Goal: Transaction & Acquisition: Purchase product/service

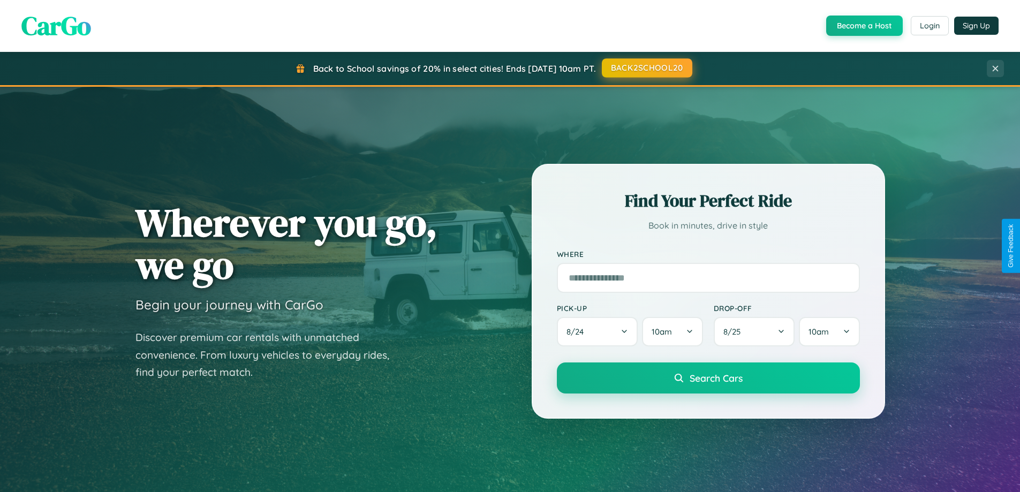
click at [647, 68] on button "BACK2SCHOOL20" at bounding box center [647, 67] width 91 height 19
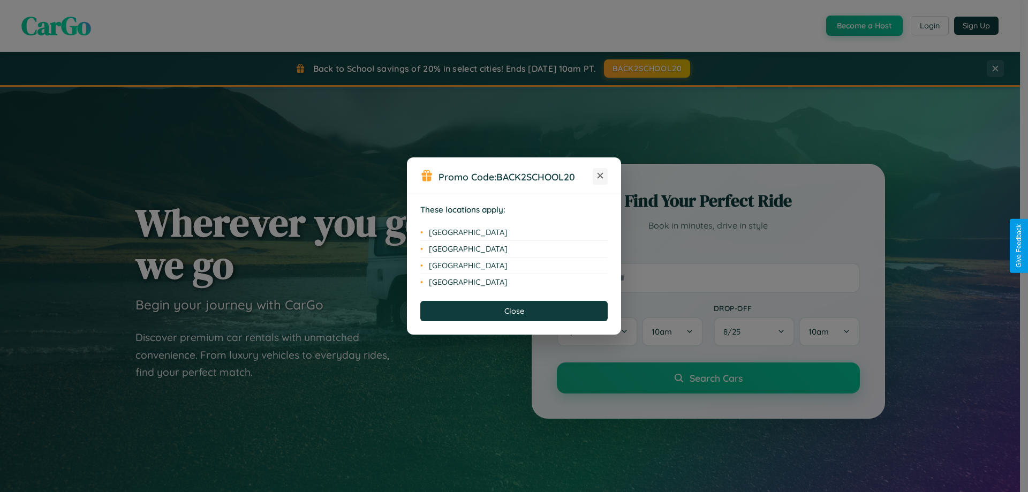
click at [600, 176] on icon at bounding box center [601, 176] width 6 height 6
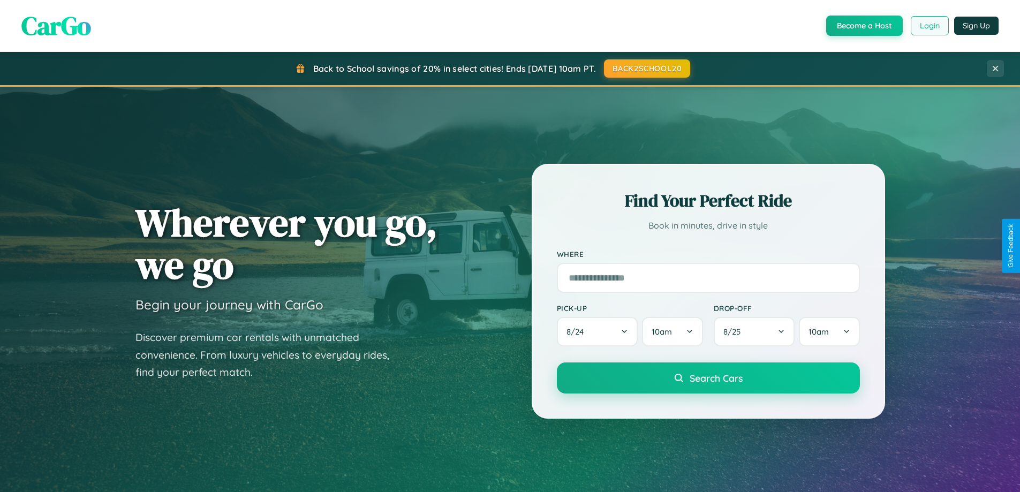
click at [929, 26] on button "Login" at bounding box center [930, 25] width 38 height 19
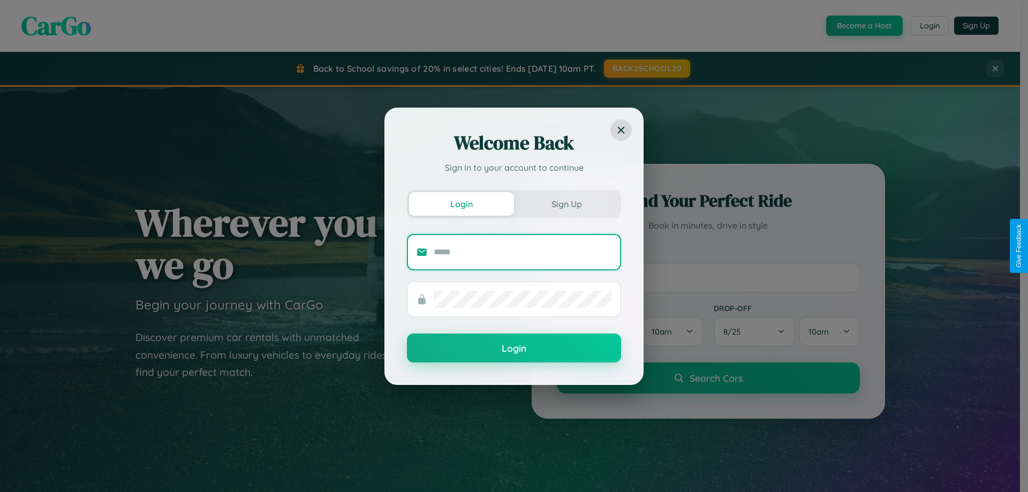
click at [523, 252] on input "text" at bounding box center [523, 252] width 178 height 17
type input "**********"
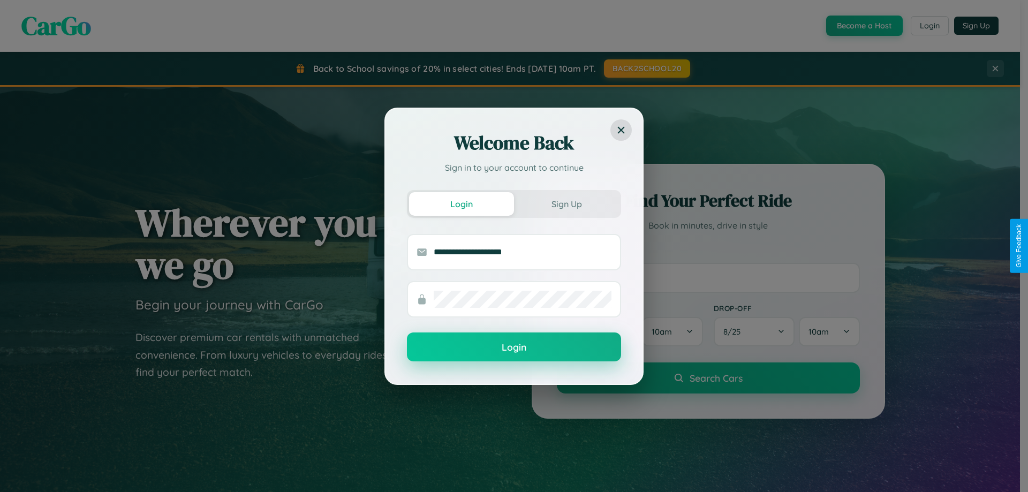
click at [514, 348] on button "Login" at bounding box center [514, 347] width 214 height 29
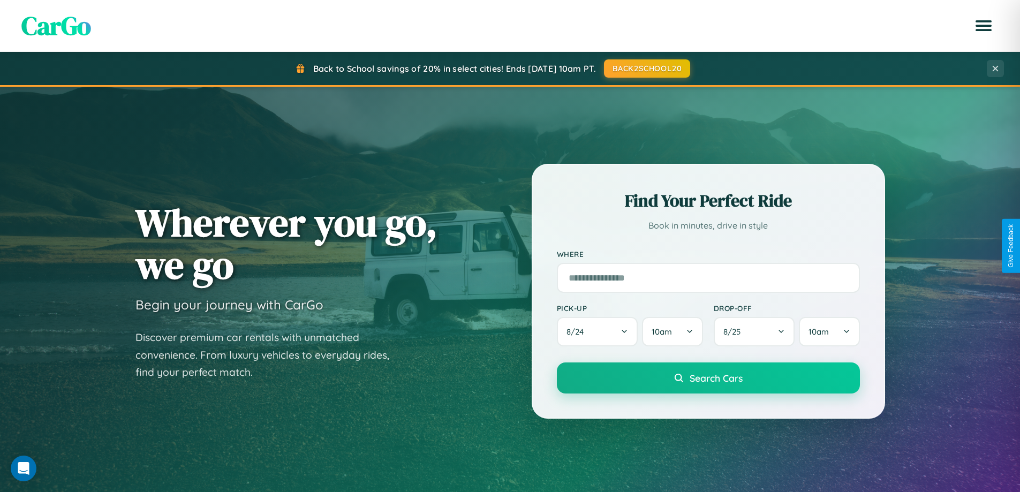
scroll to position [462, 0]
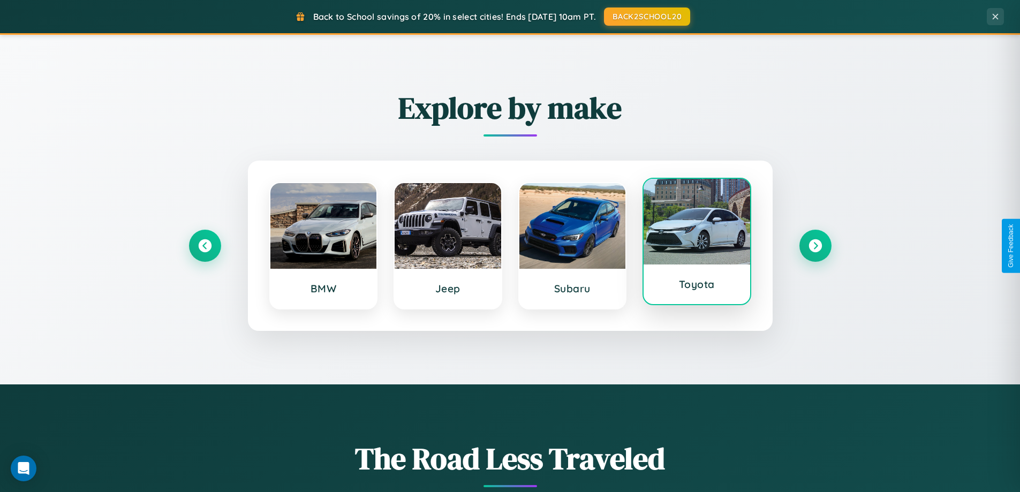
click at [697, 246] on div at bounding box center [697, 222] width 107 height 86
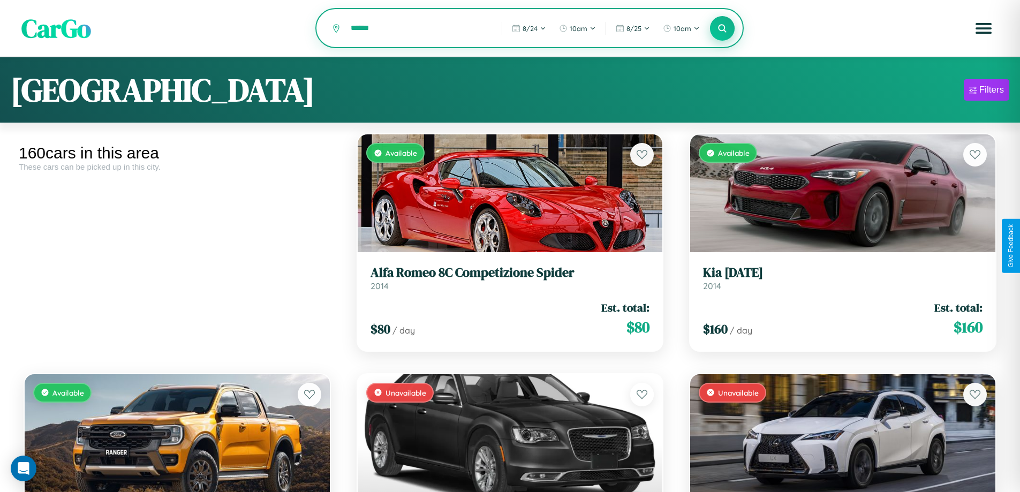
type input "******"
click at [723, 29] on icon at bounding box center [723, 28] width 10 height 10
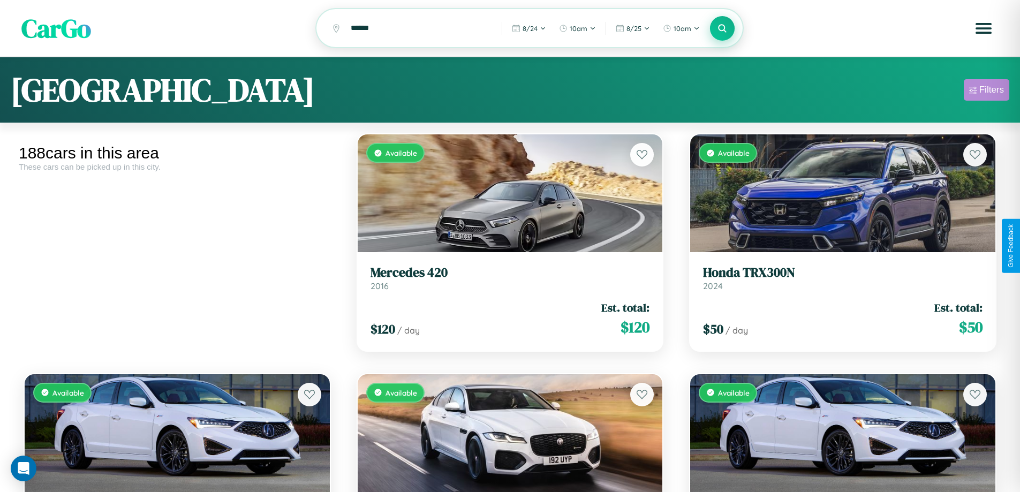
click at [987, 92] on div "Filters" at bounding box center [992, 90] width 25 height 11
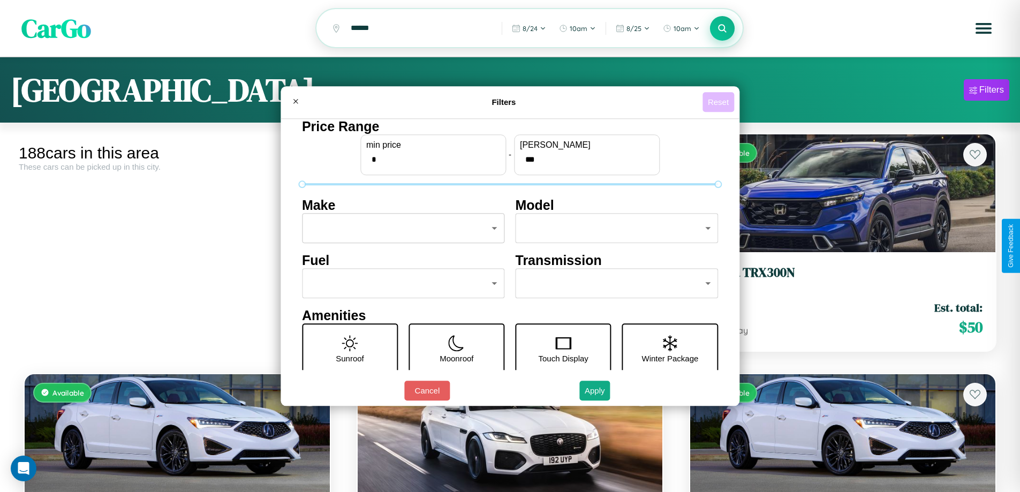
click at [720, 102] on button "Reset" at bounding box center [719, 102] width 32 height 20
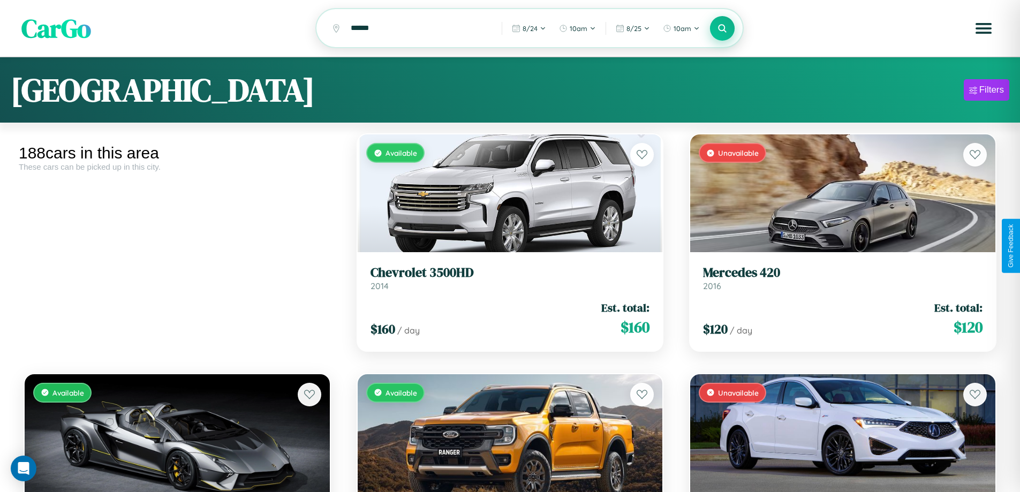
scroll to position [3508, 0]
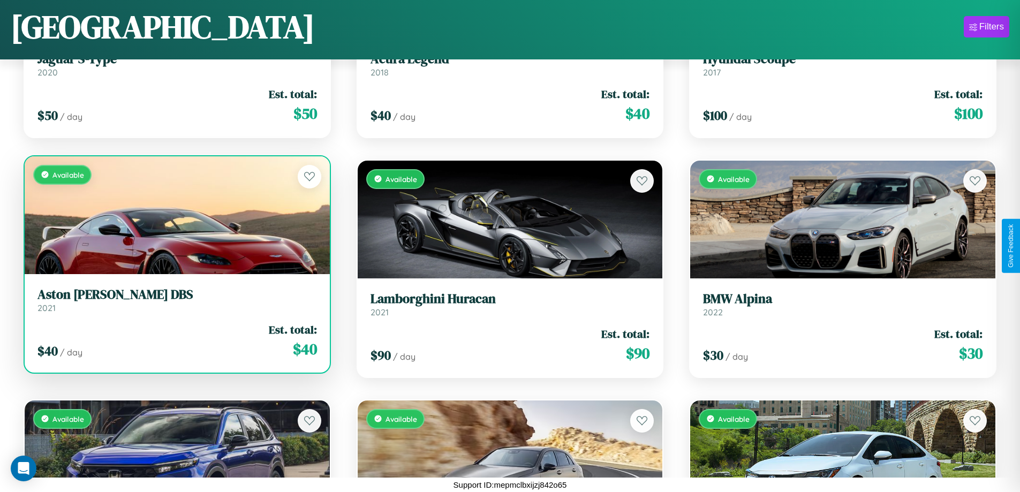
click at [176, 304] on link "Aston [PERSON_NAME] DBS 2021" at bounding box center [177, 300] width 280 height 26
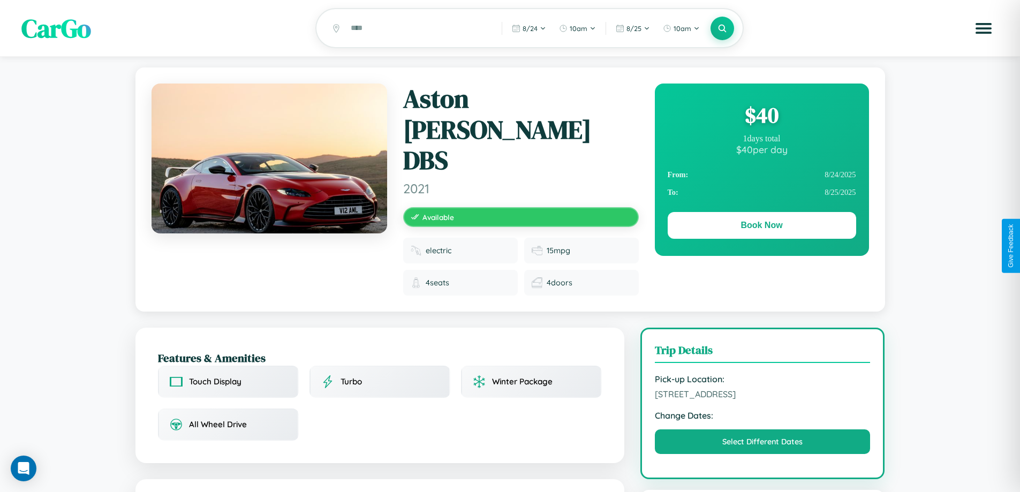
scroll to position [110, 0]
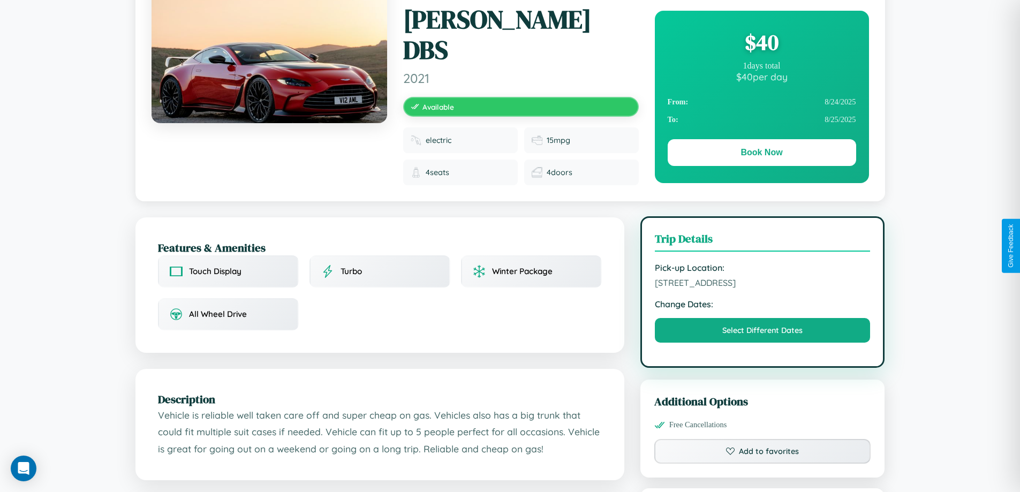
click at [763, 277] on span "3641 School Street Mumbai Maharashtra 45511 India" at bounding box center [763, 282] width 216 height 11
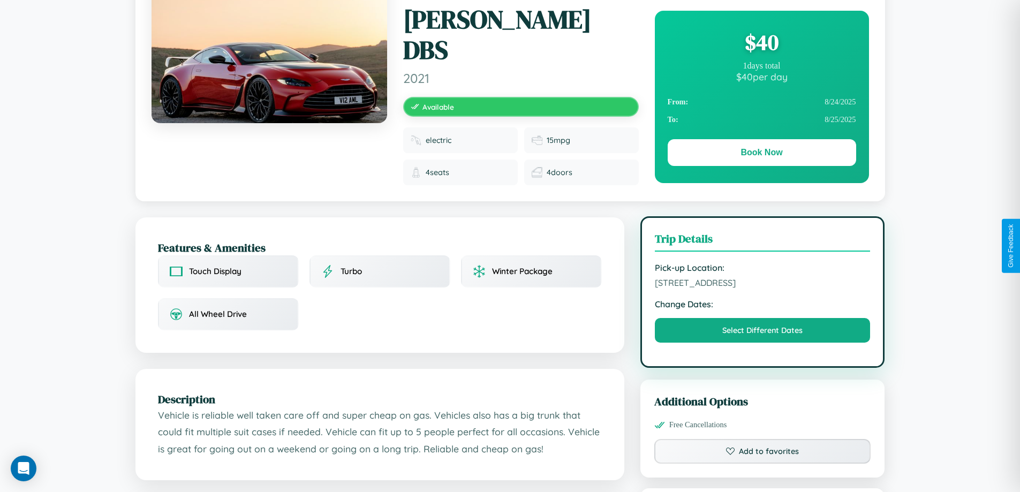
click at [763, 277] on span "3641 School Street Mumbai Maharashtra 45511 India" at bounding box center [763, 282] width 216 height 11
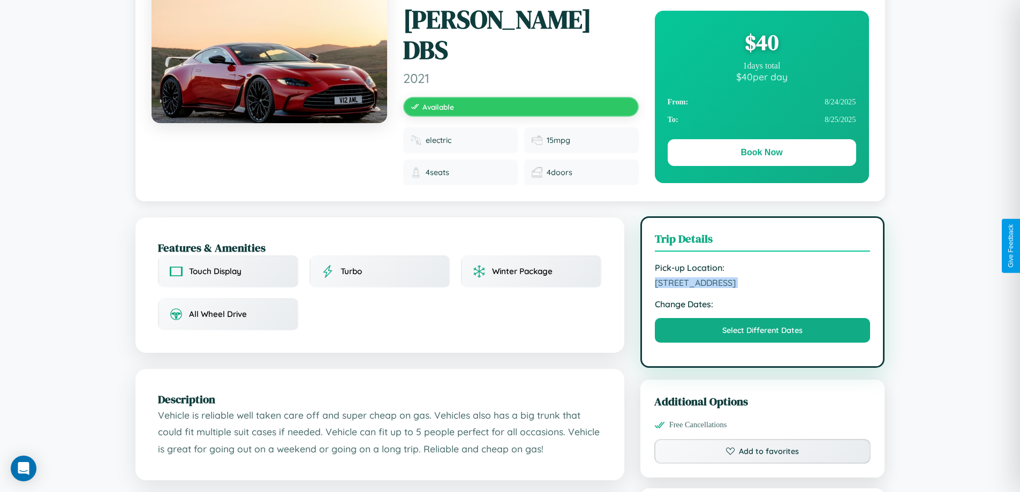
click at [763, 277] on span "3641 School Street Mumbai Maharashtra 45511 India" at bounding box center [763, 282] width 216 height 11
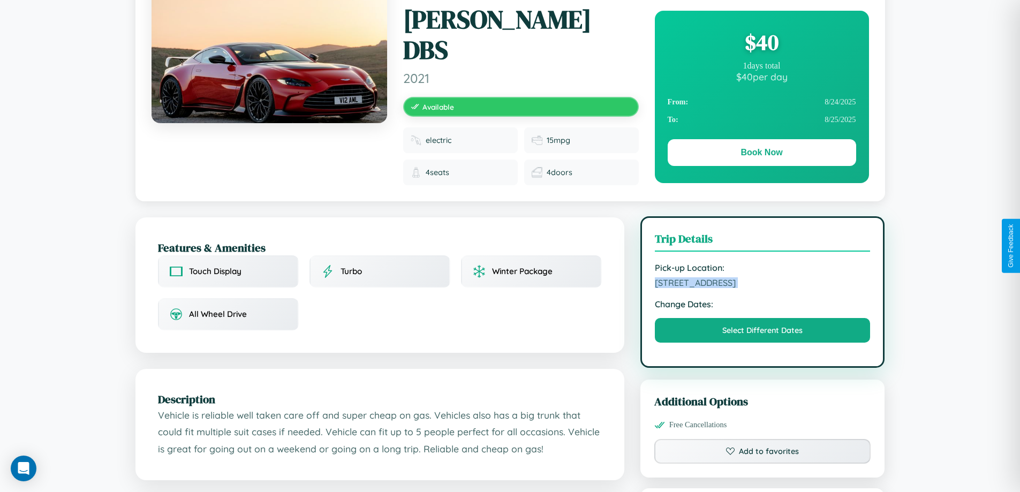
click at [763, 277] on span "3641 School Street Mumbai Maharashtra 45511 India" at bounding box center [763, 282] width 216 height 11
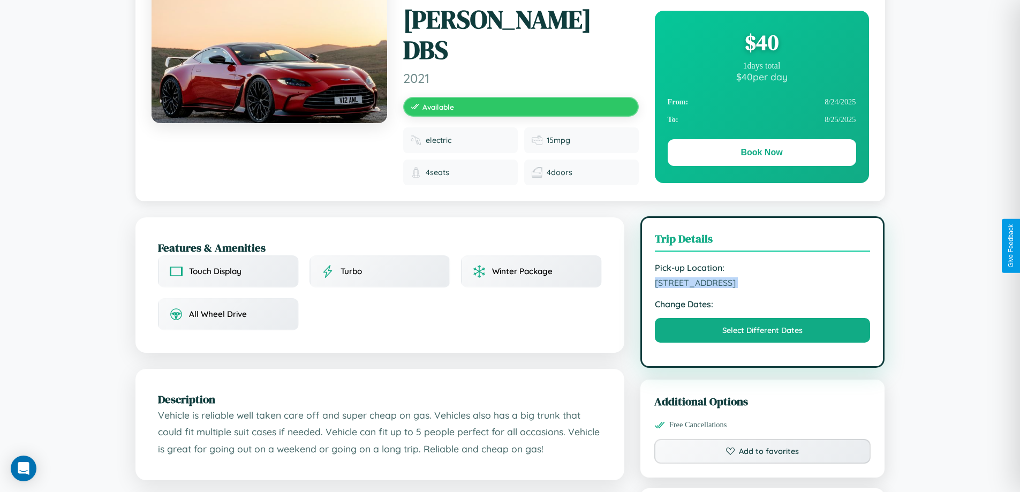
click at [763, 277] on span "3641 School Street Mumbai Maharashtra 45511 India" at bounding box center [763, 282] width 216 height 11
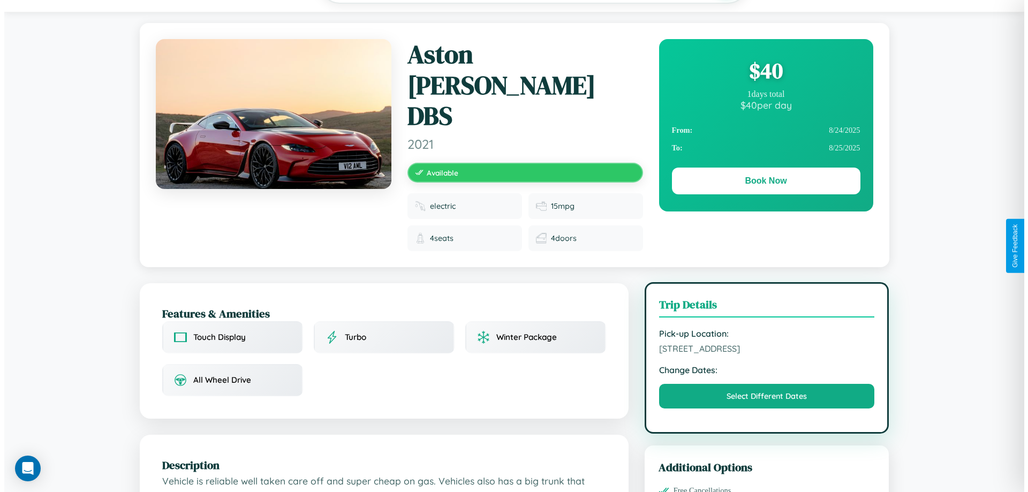
scroll to position [0, 0]
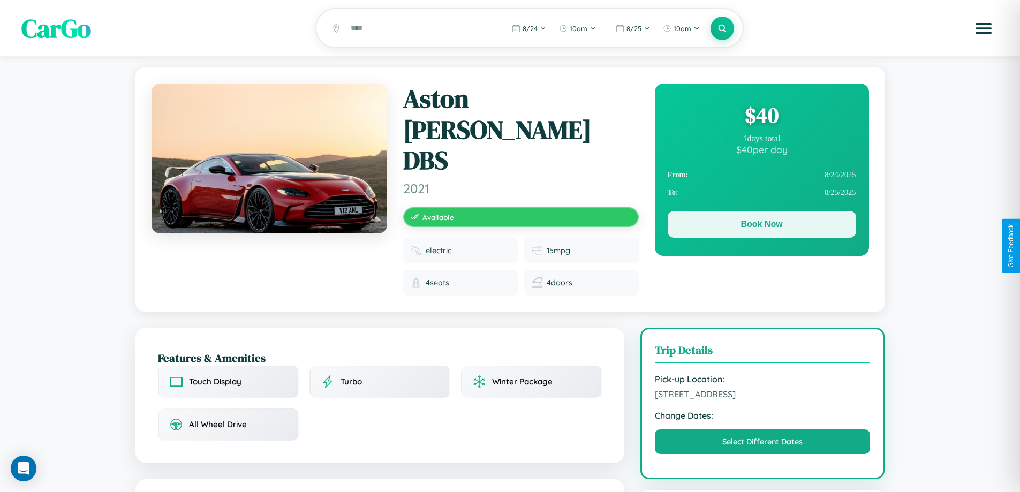
click at [762, 226] on button "Book Now" at bounding box center [762, 224] width 189 height 27
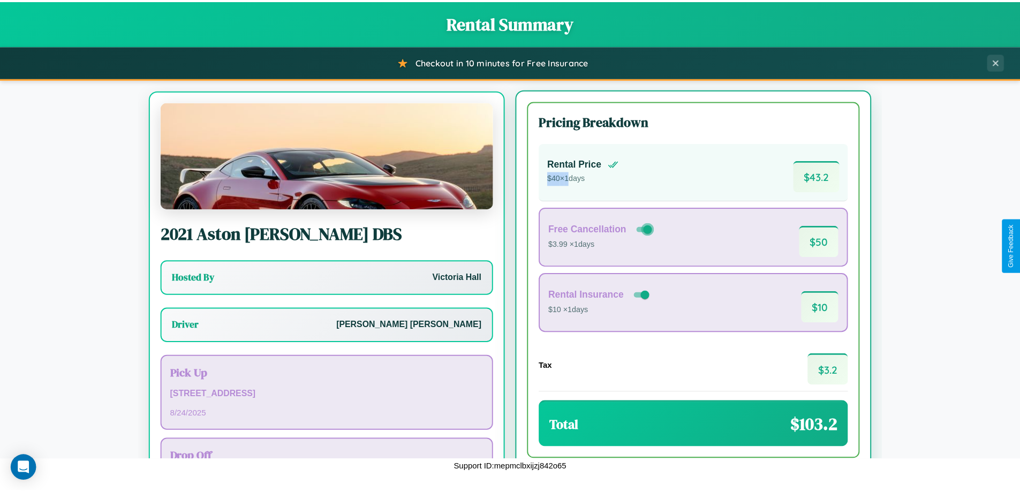
scroll to position [50, 0]
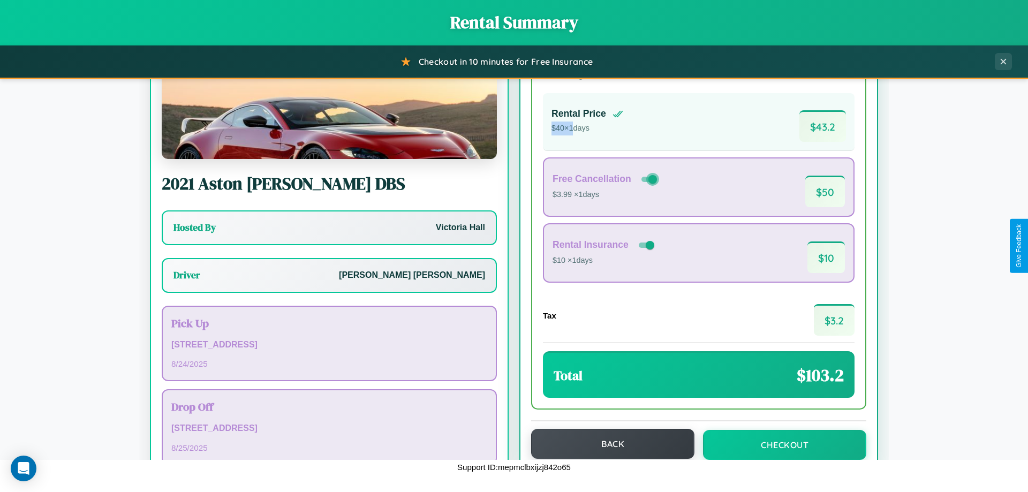
click at [608, 445] on button "Back" at bounding box center [612, 444] width 163 height 30
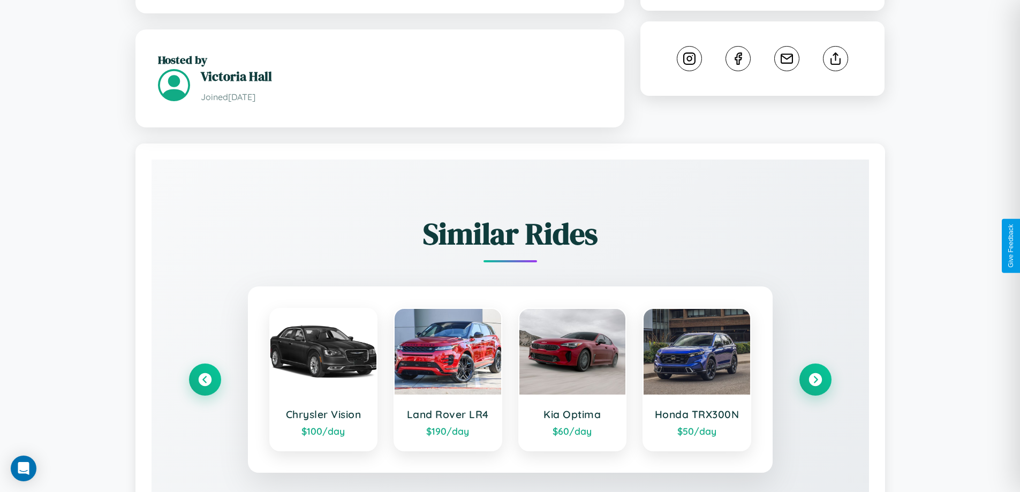
scroll to position [615, 0]
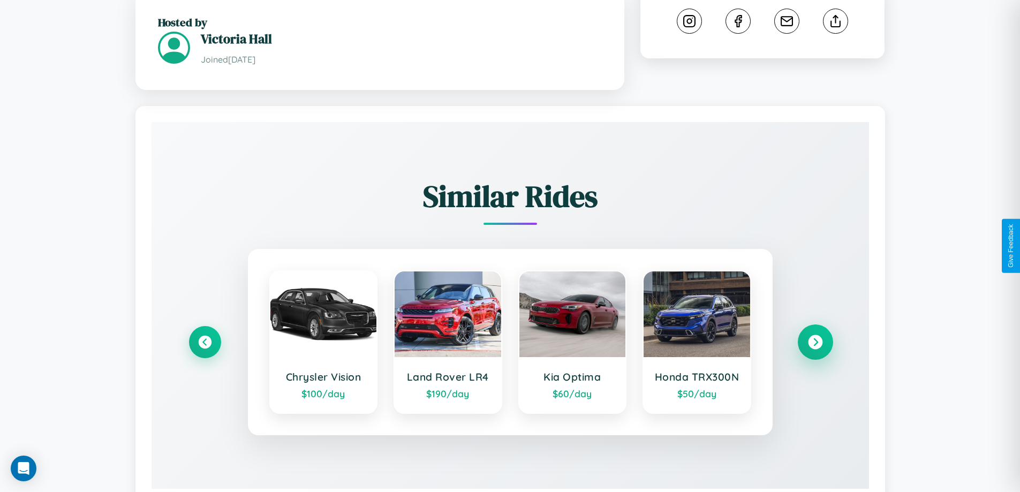
click at [815, 335] on icon at bounding box center [815, 342] width 14 height 14
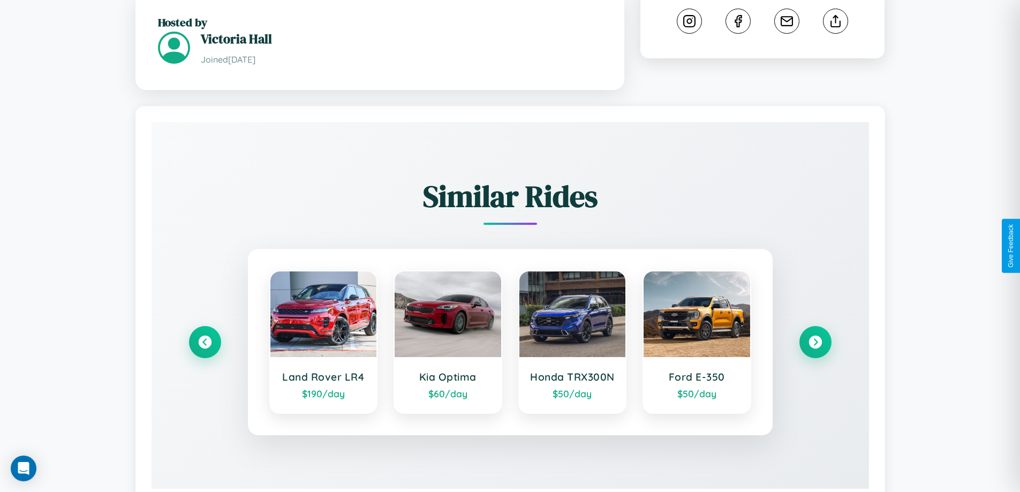
scroll to position [278, 0]
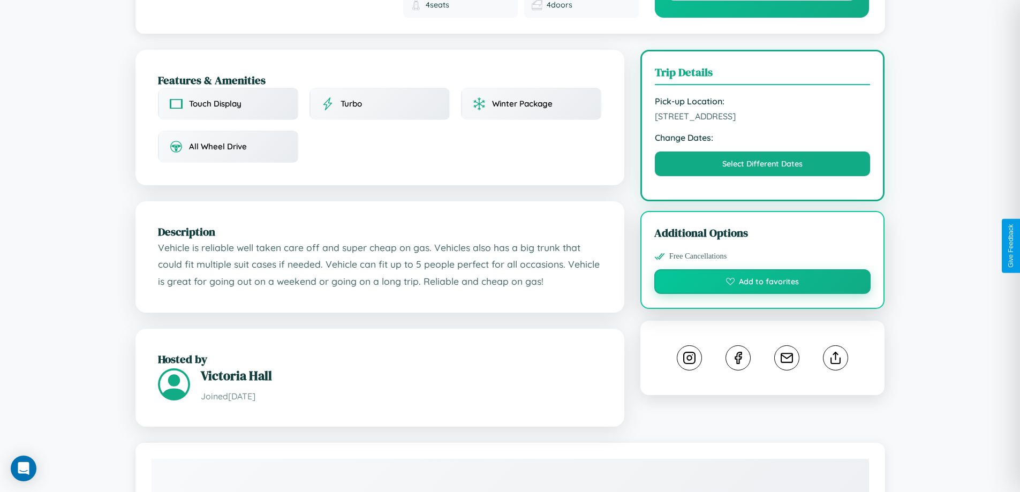
click at [763, 269] on button "Add to favorites" at bounding box center [763, 281] width 217 height 25
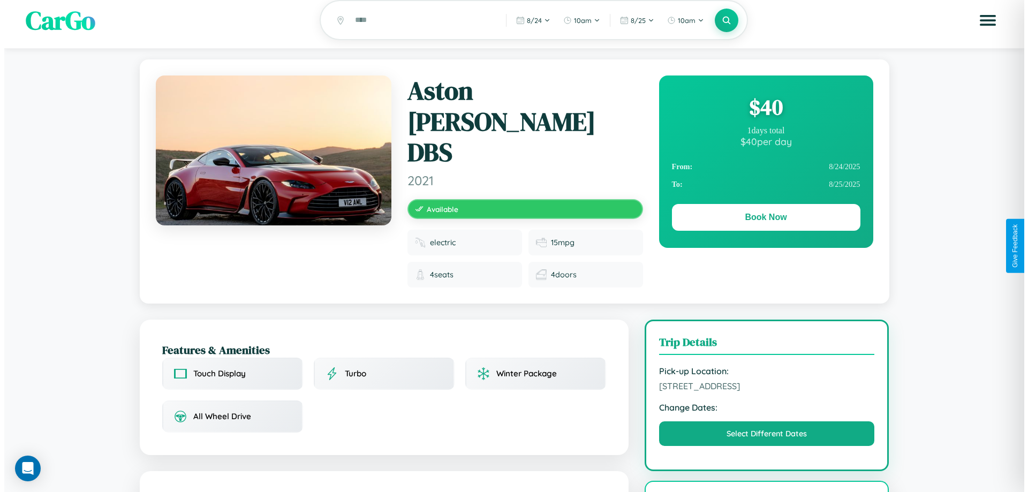
scroll to position [0, 0]
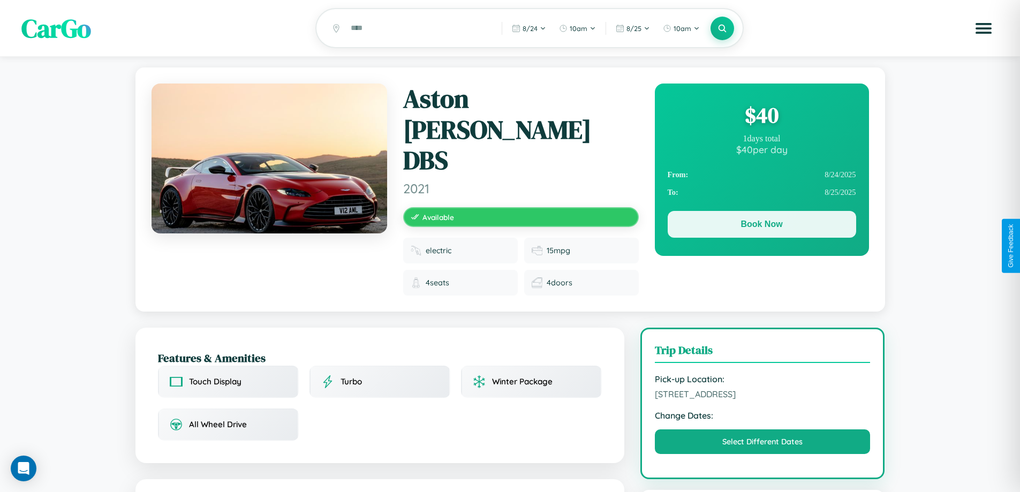
click at [762, 226] on button "Book Now" at bounding box center [762, 224] width 189 height 27
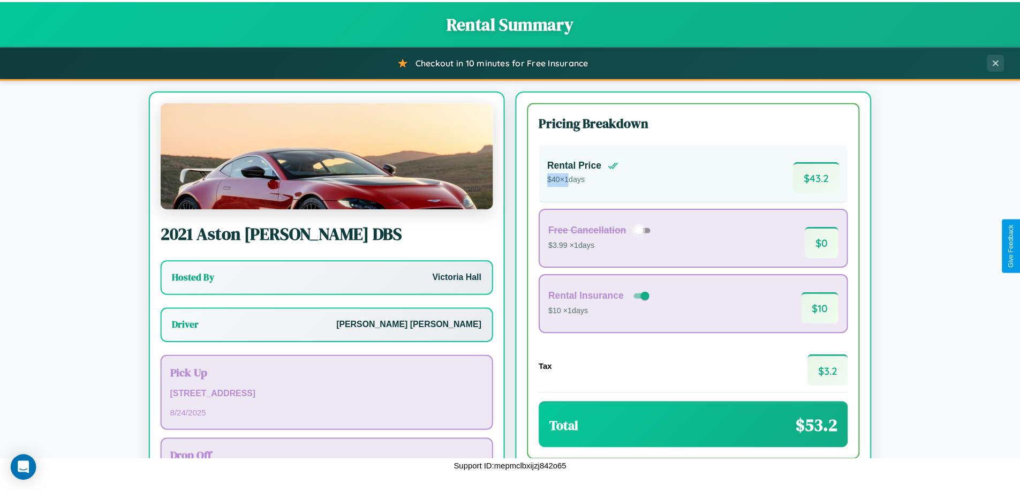
scroll to position [77, 0]
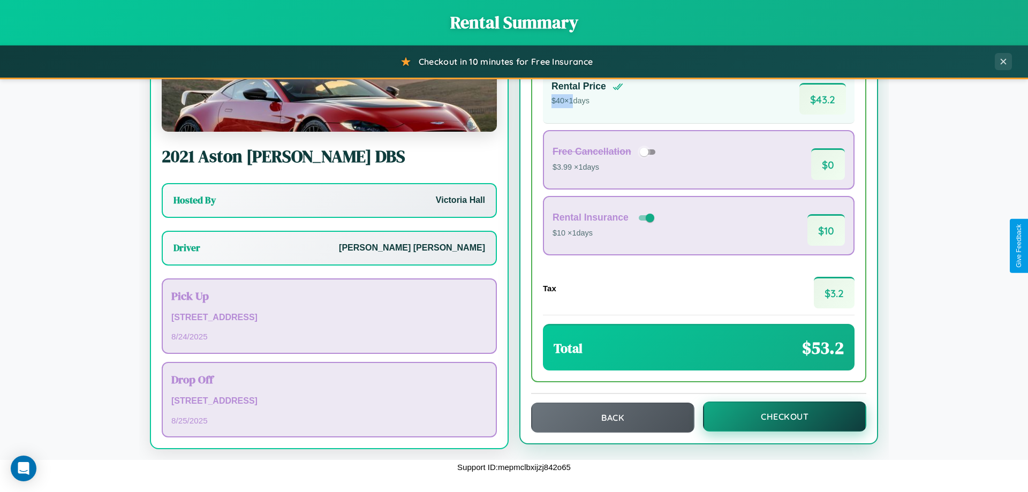
click at [778, 417] on button "Checkout" at bounding box center [784, 417] width 163 height 30
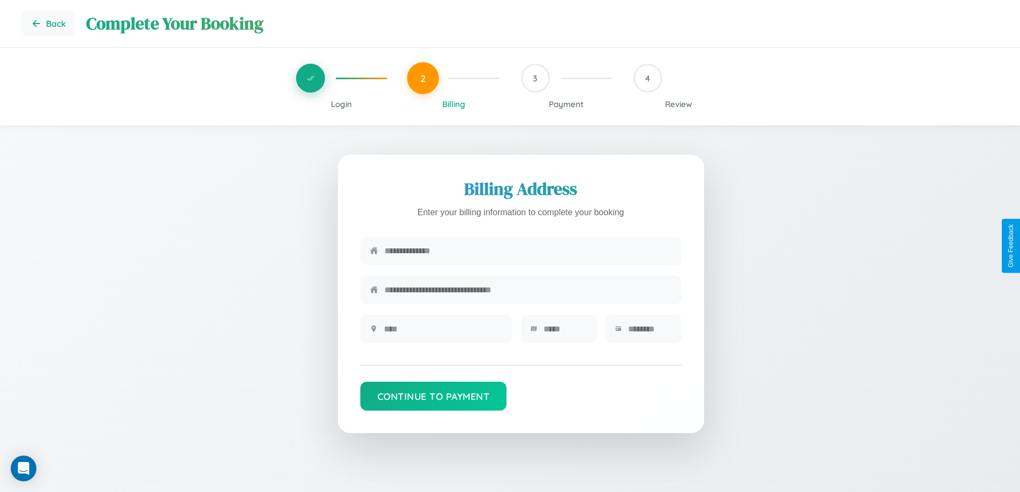
click at [528, 252] on input "text" at bounding box center [529, 251] width 288 height 26
type input "**********"
click at [443, 333] on input "text" at bounding box center [443, 329] width 119 height 26
type input "********"
click at [565, 333] on input "text" at bounding box center [566, 329] width 44 height 26
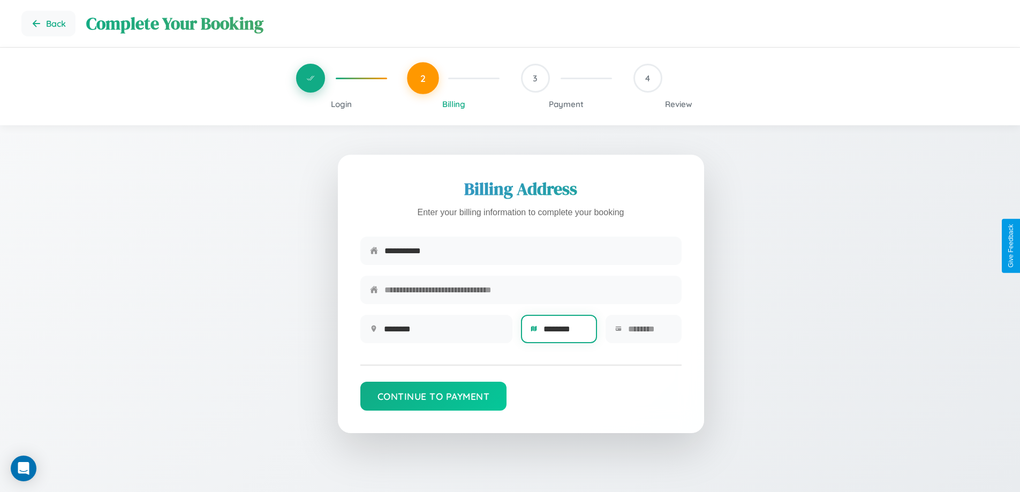
type input "********"
click at [650, 333] on input "text" at bounding box center [650, 329] width 44 height 26
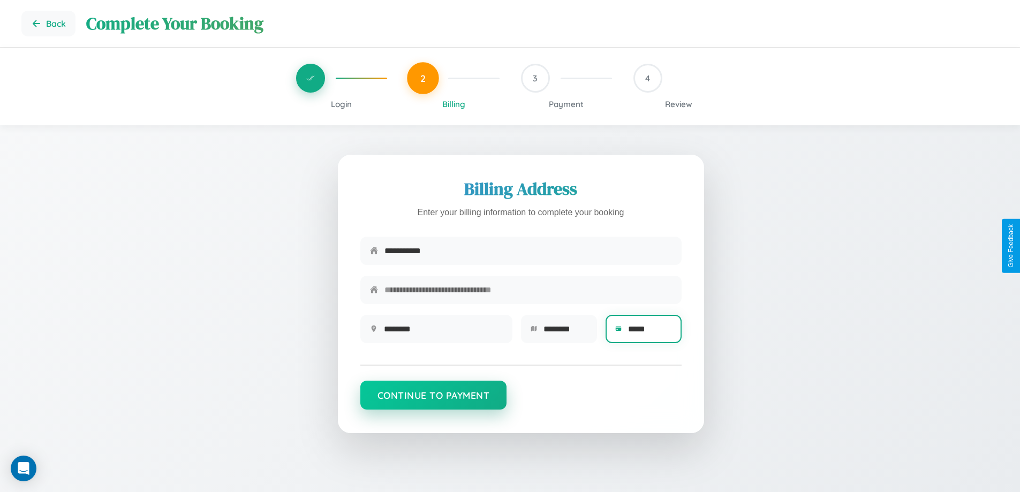
type input "*****"
click at [433, 401] on button "Continue to Payment" at bounding box center [433, 395] width 147 height 29
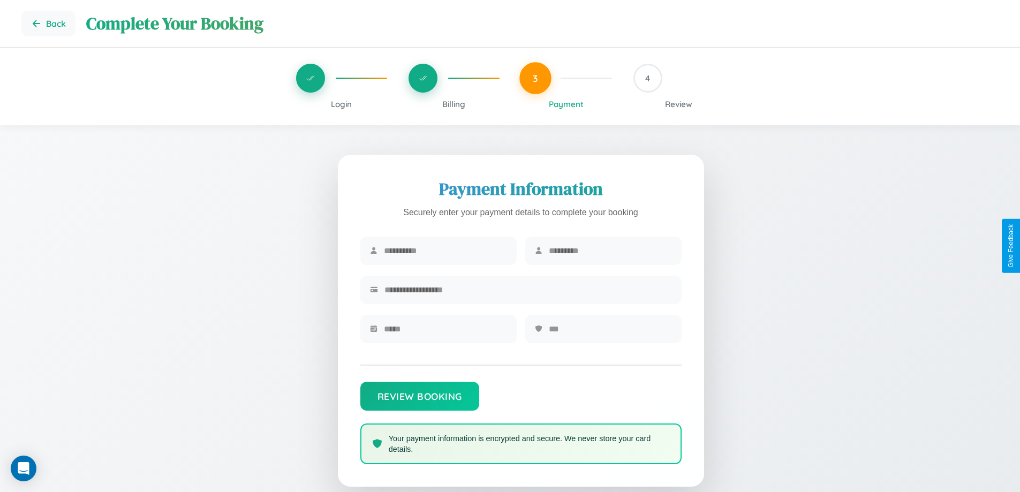
click at [445, 251] on input "text" at bounding box center [445, 251] width 123 height 26
type input "******"
click at [610, 251] on input "text" at bounding box center [610, 251] width 123 height 26
type input "*****"
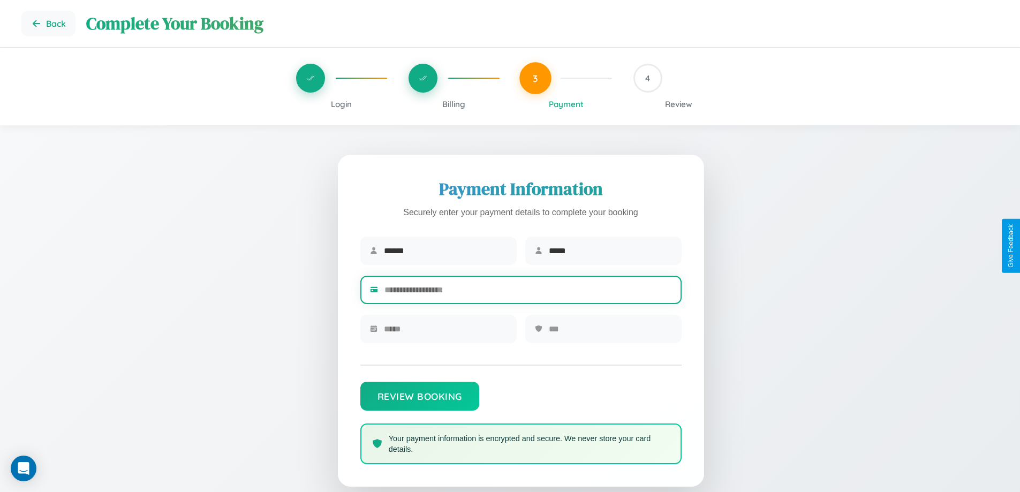
click at [528, 292] on input "text" at bounding box center [529, 290] width 288 height 26
type input "**********"
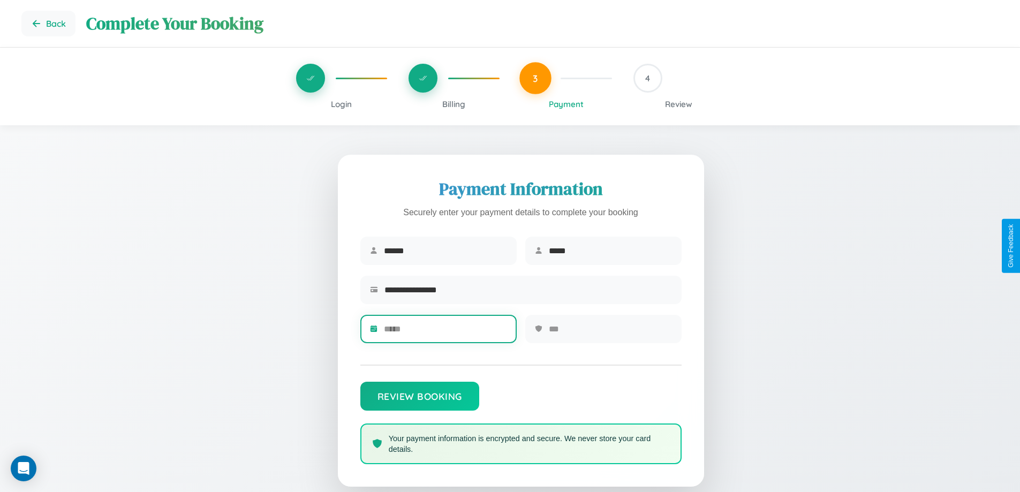
click at [445, 333] on input "text" at bounding box center [445, 329] width 123 height 26
type input "*****"
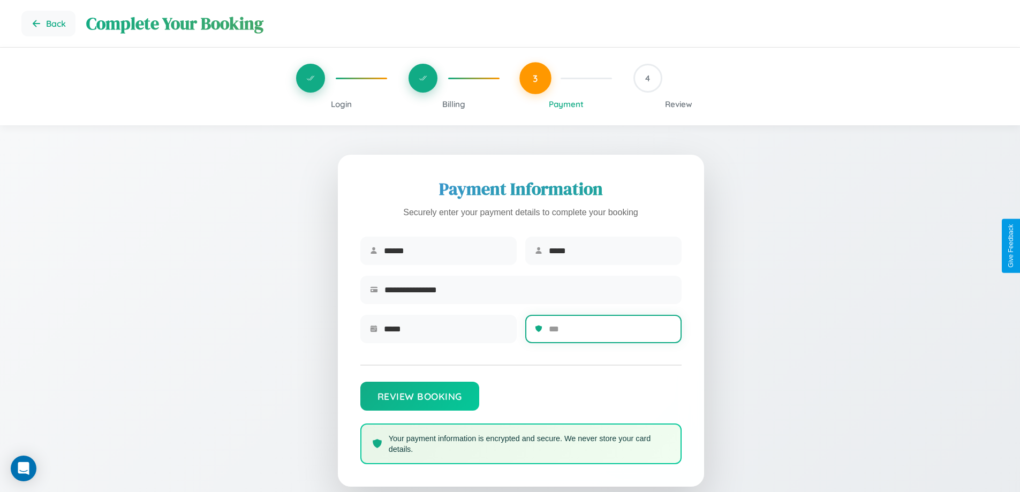
click at [610, 333] on input "text" at bounding box center [610, 329] width 123 height 26
type input "***"
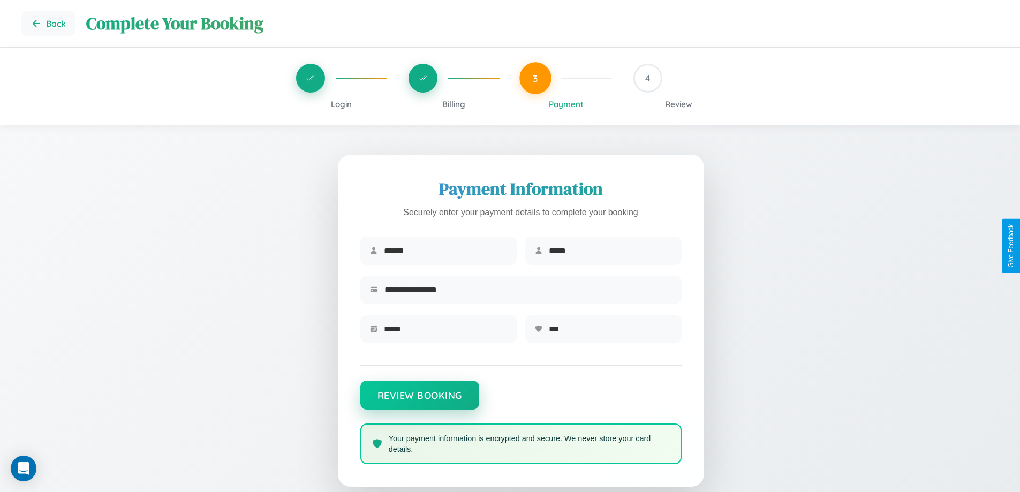
click at [419, 401] on button "Review Booking" at bounding box center [419, 395] width 119 height 29
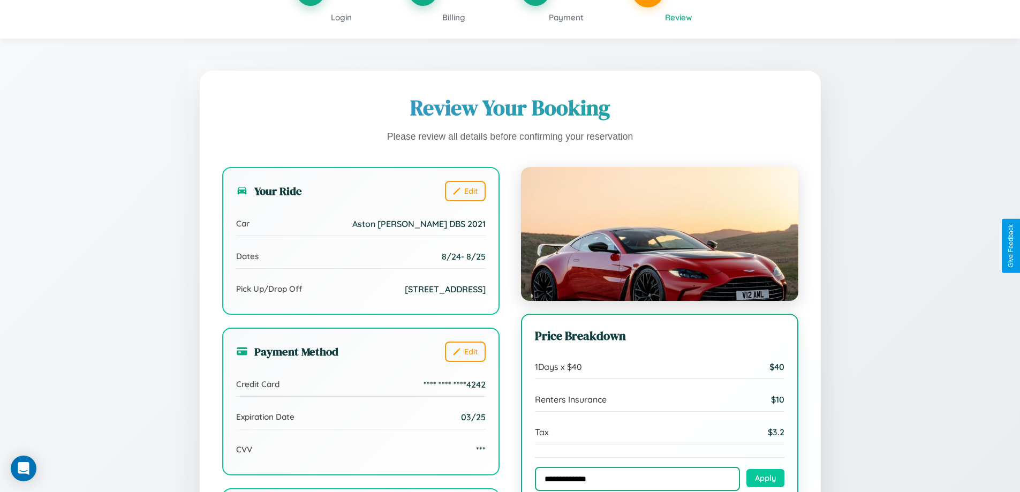
type input "**********"
click at [765, 479] on button "Apply" at bounding box center [766, 478] width 38 height 18
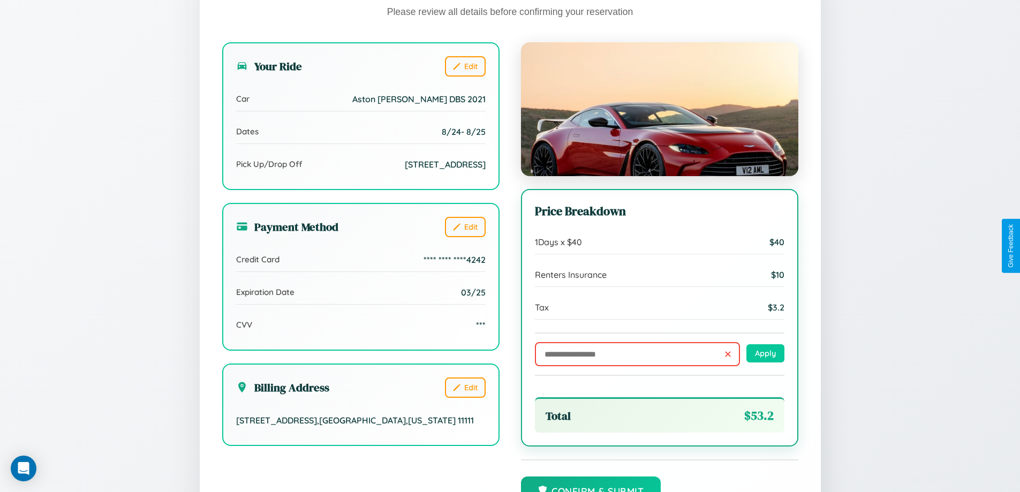
scroll to position [295, 0]
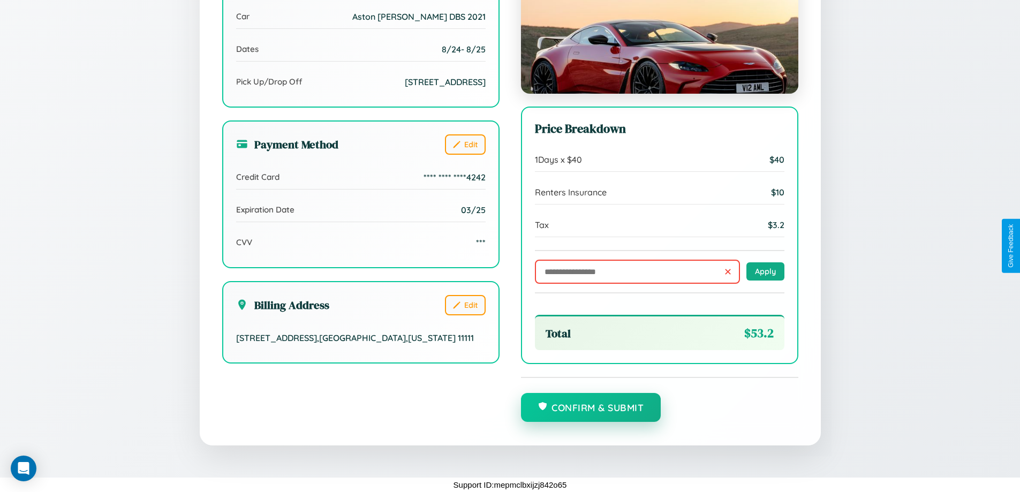
click at [591, 408] on button "Confirm & Submit" at bounding box center [591, 407] width 140 height 29
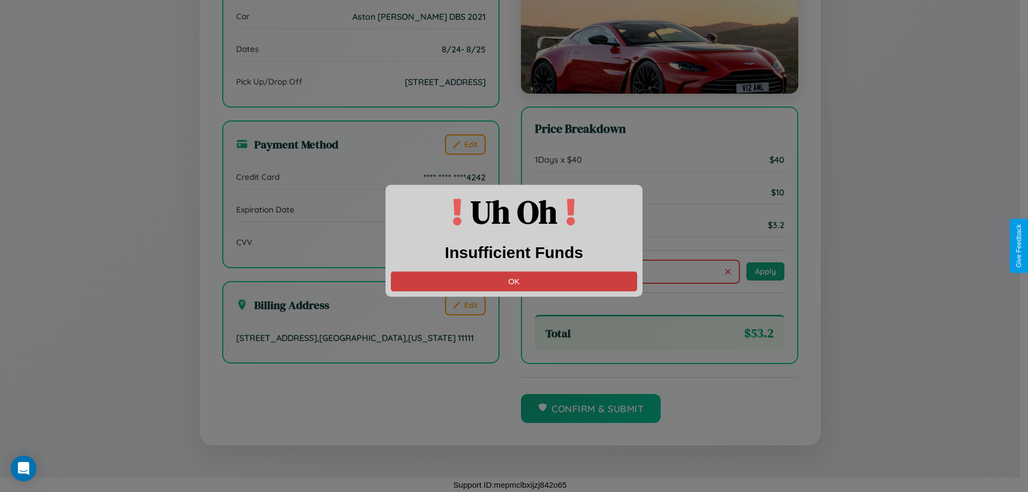
click at [514, 281] on button "OK" at bounding box center [514, 282] width 246 height 20
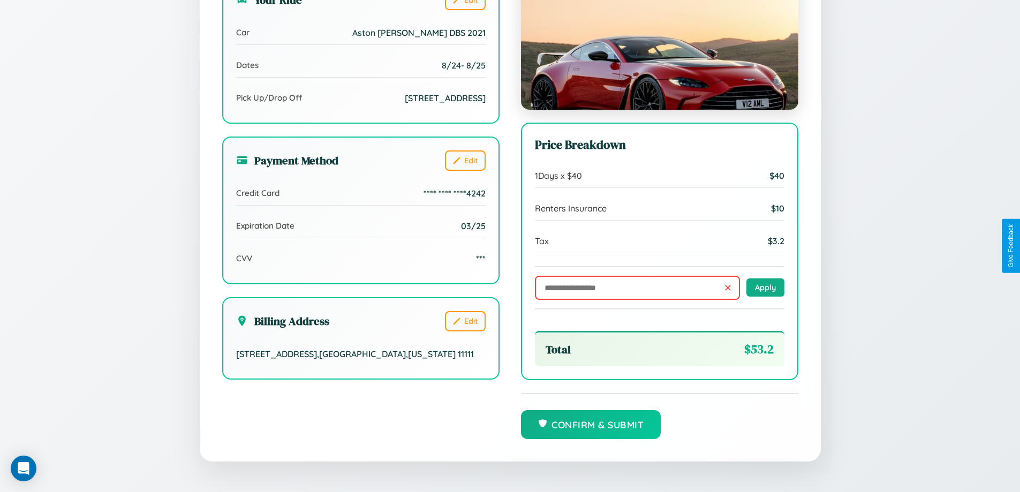
scroll to position [0, 0]
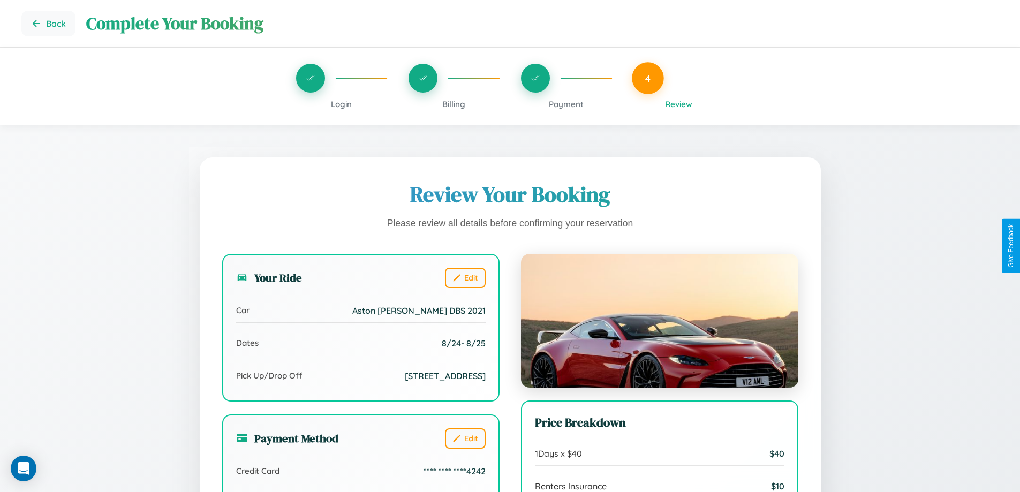
click at [454, 104] on span "Billing" at bounding box center [453, 104] width 23 height 10
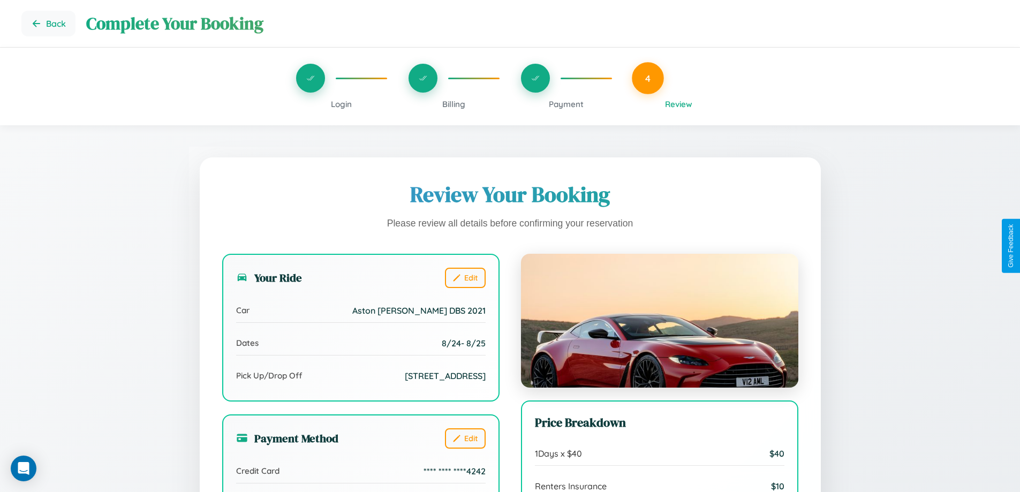
click at [454, 104] on span "Billing" at bounding box center [453, 104] width 23 height 10
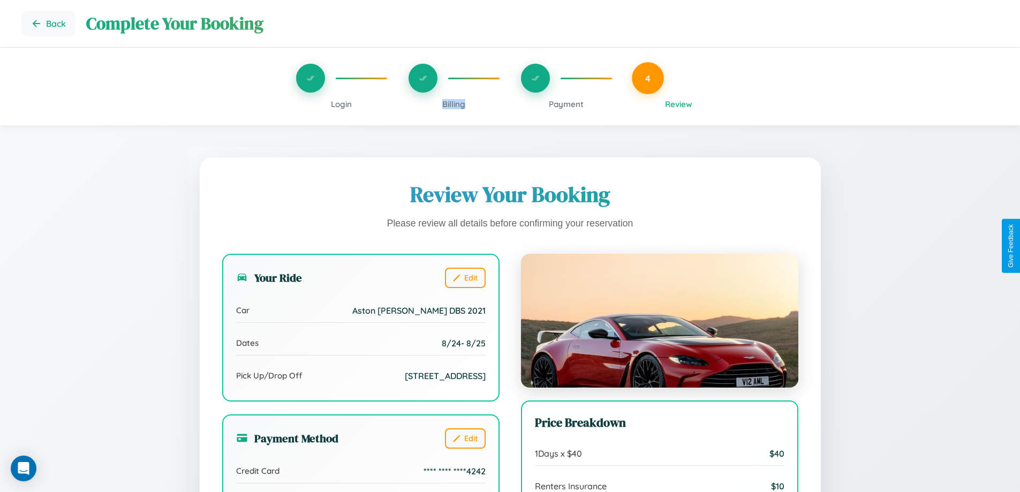
click at [454, 104] on span "Billing" at bounding box center [453, 104] width 23 height 10
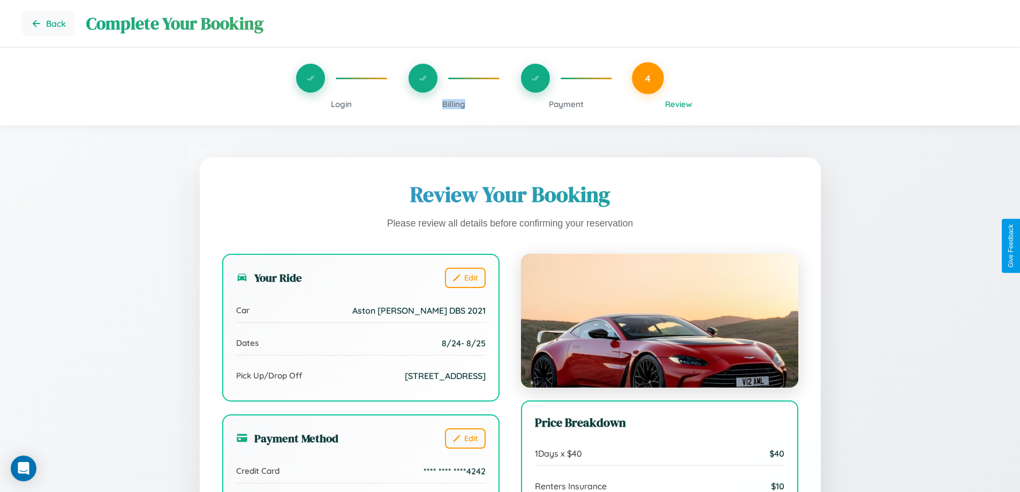
click at [454, 104] on span "Billing" at bounding box center [453, 104] width 23 height 10
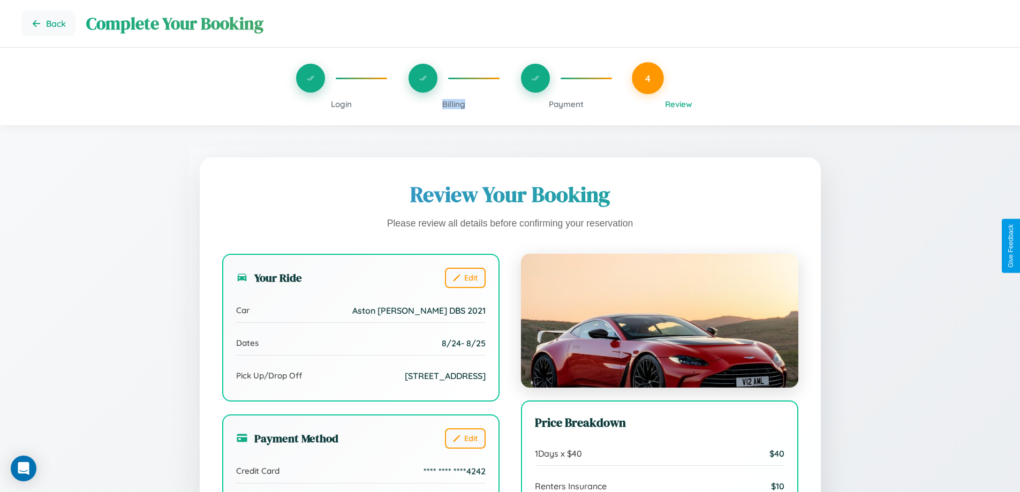
click at [454, 104] on span "Billing" at bounding box center [453, 104] width 23 height 10
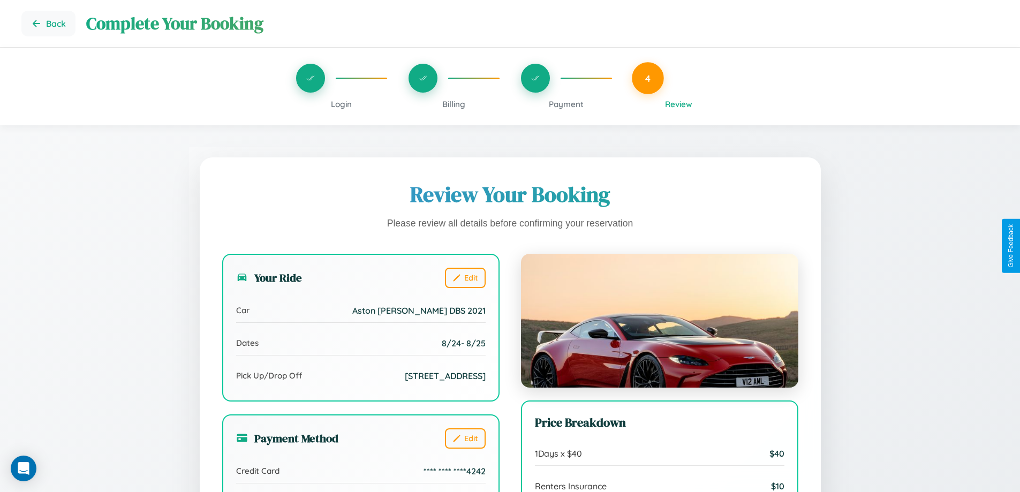
scroll to position [128, 0]
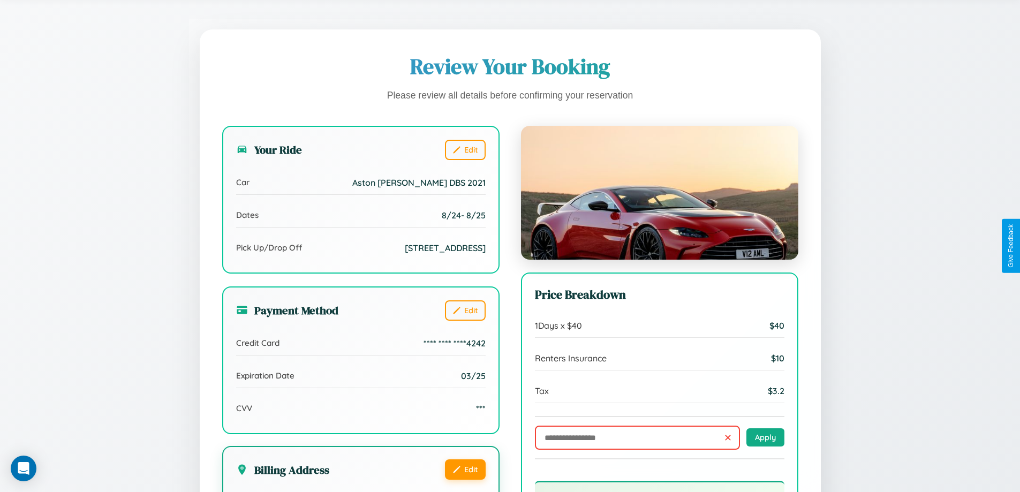
click at [465, 480] on button "Edit" at bounding box center [465, 470] width 41 height 20
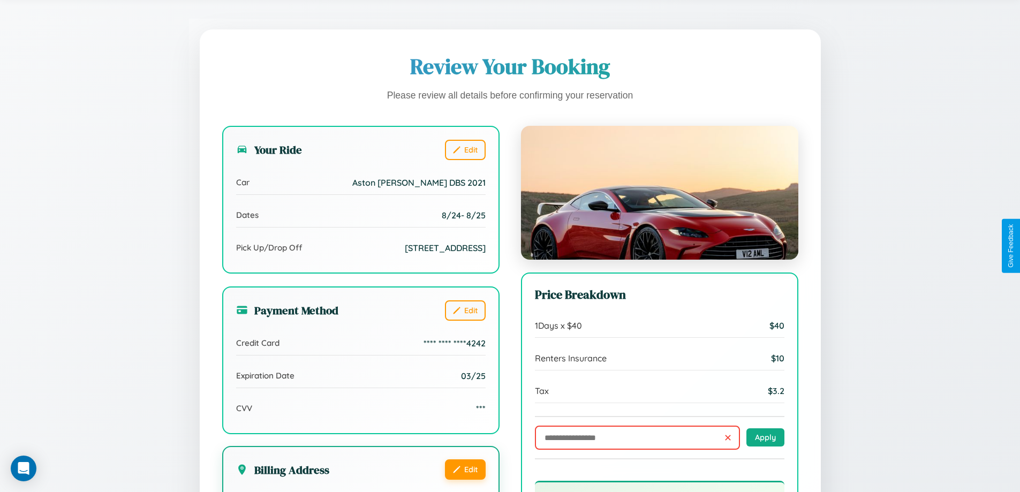
click at [465, 480] on button "Edit" at bounding box center [465, 470] width 41 height 20
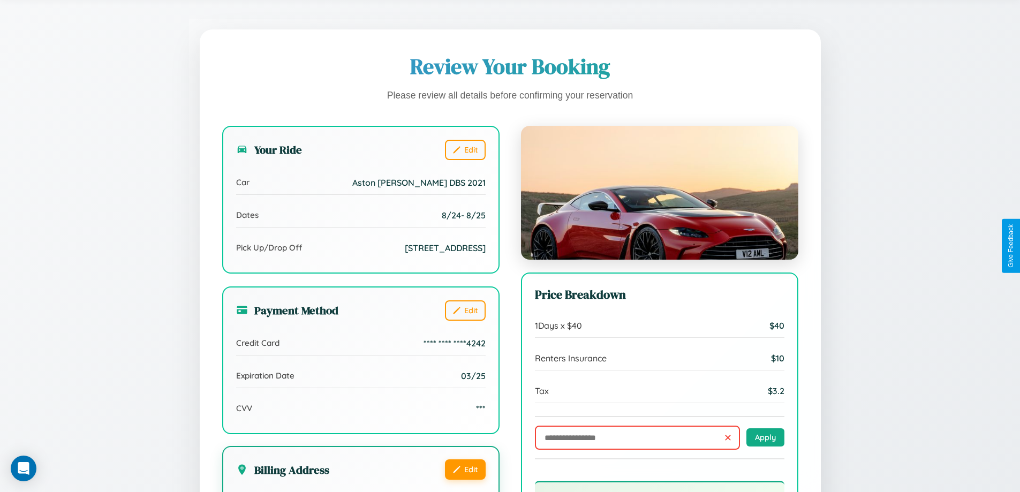
click at [465, 480] on button "Edit" at bounding box center [465, 470] width 41 height 20
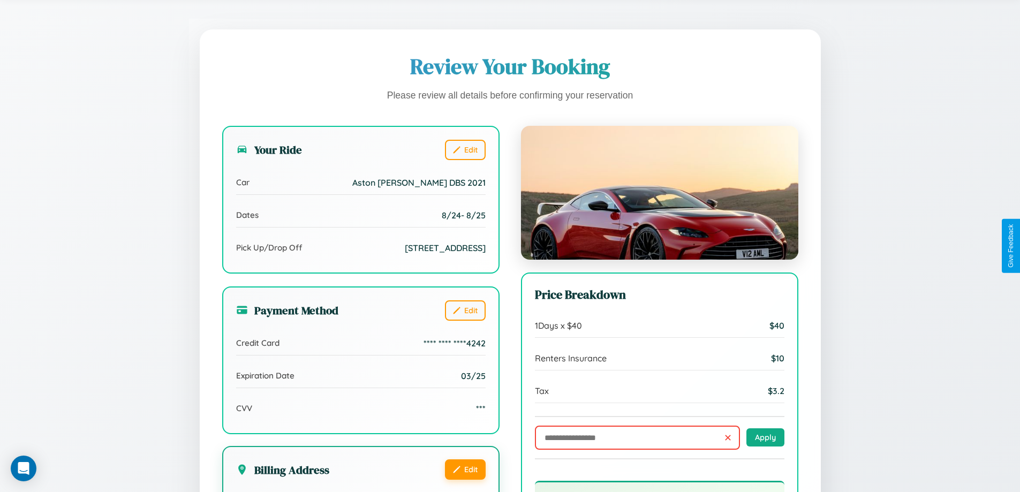
click at [465, 480] on button "Edit" at bounding box center [465, 470] width 41 height 20
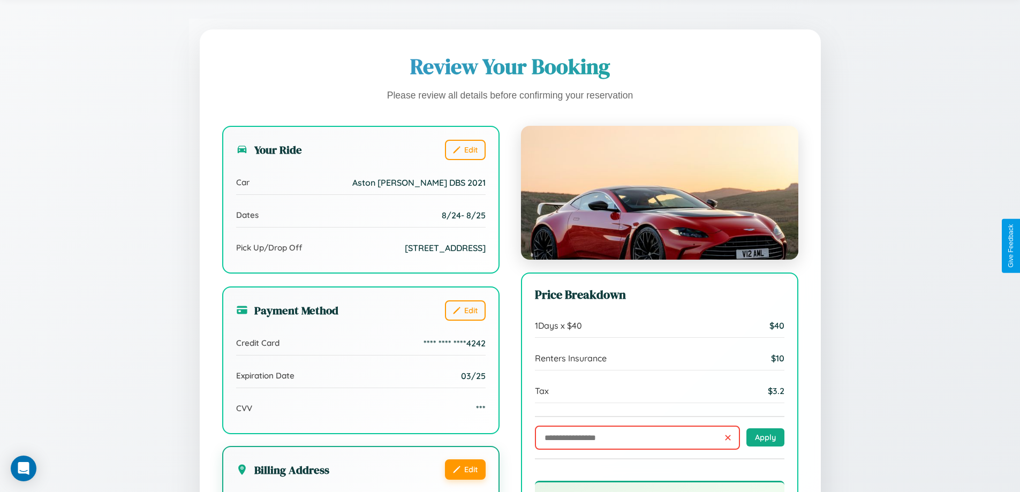
click at [465, 480] on button "Edit" at bounding box center [465, 470] width 41 height 20
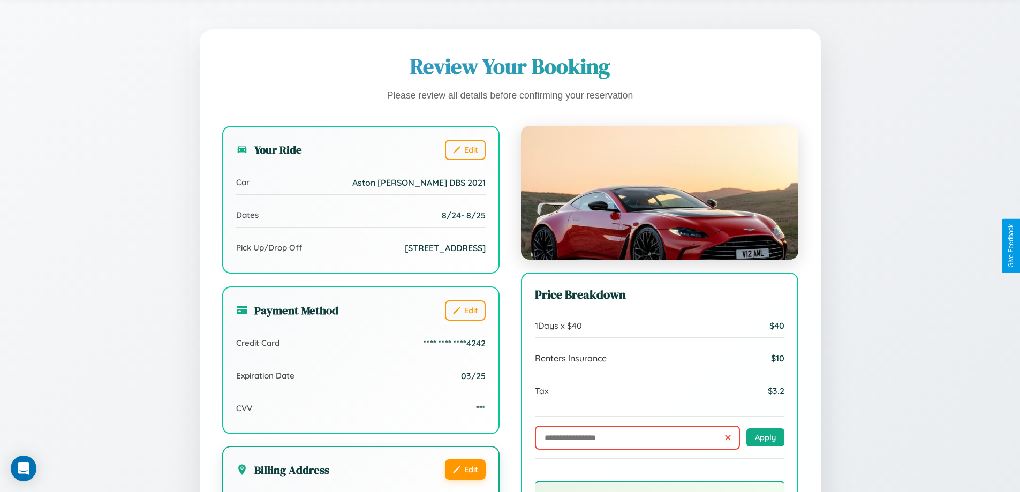
scroll to position [295, 0]
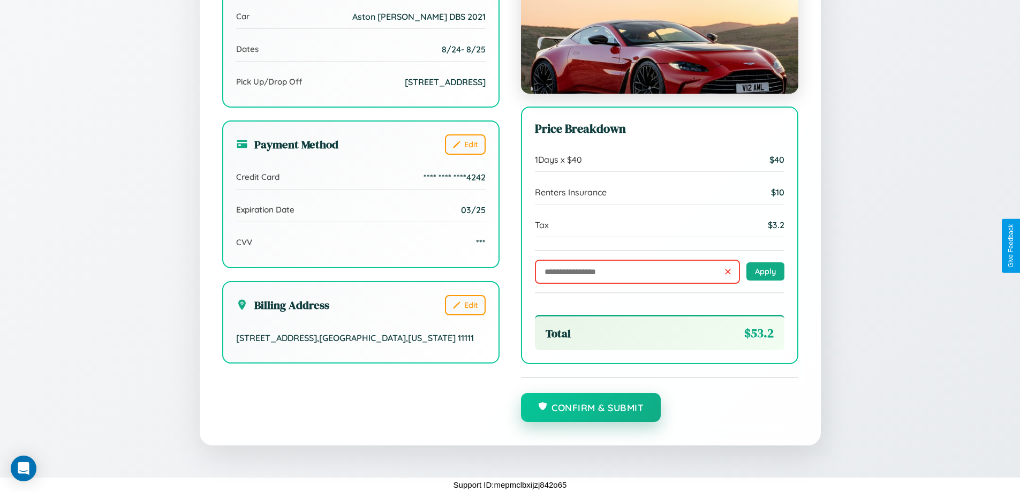
click at [591, 408] on button "Confirm & Submit" at bounding box center [591, 407] width 140 height 29
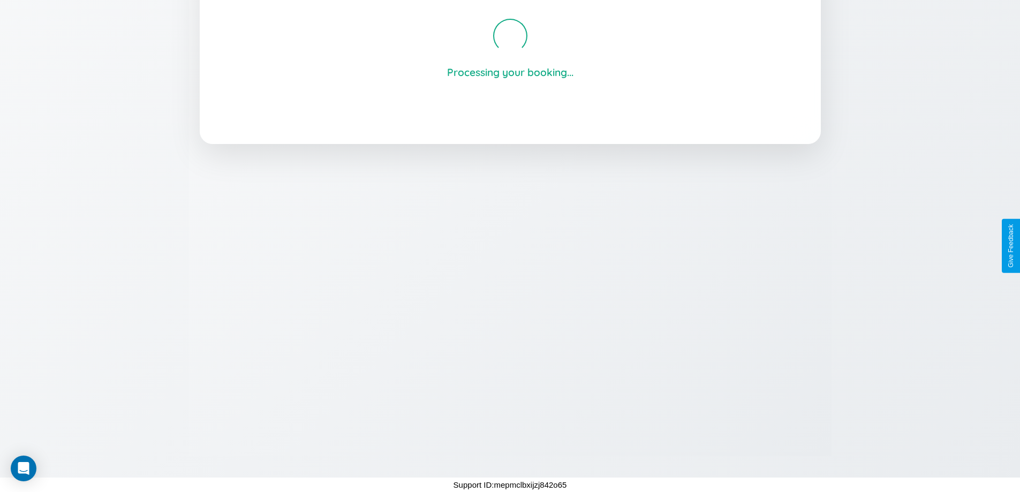
scroll to position [204, 0]
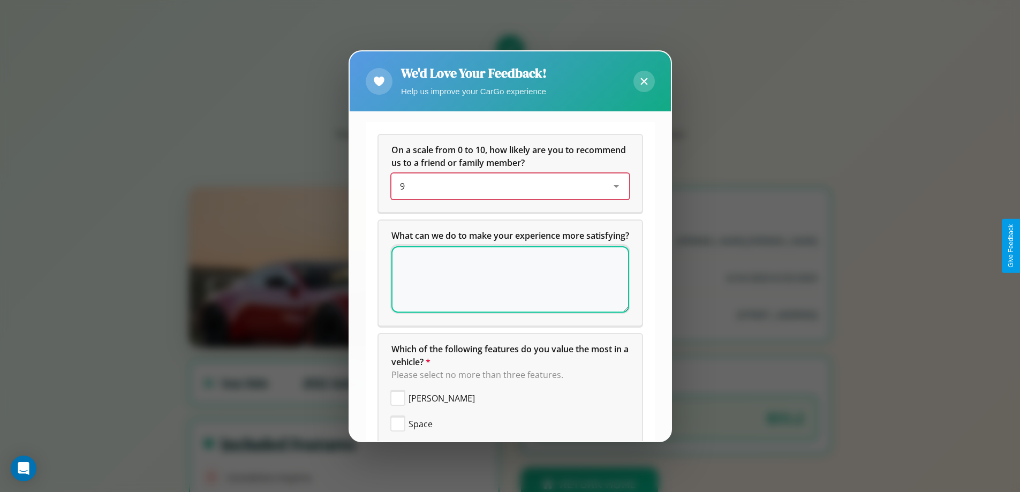
click at [506, 186] on div "9" at bounding box center [502, 186] width 204 height 13
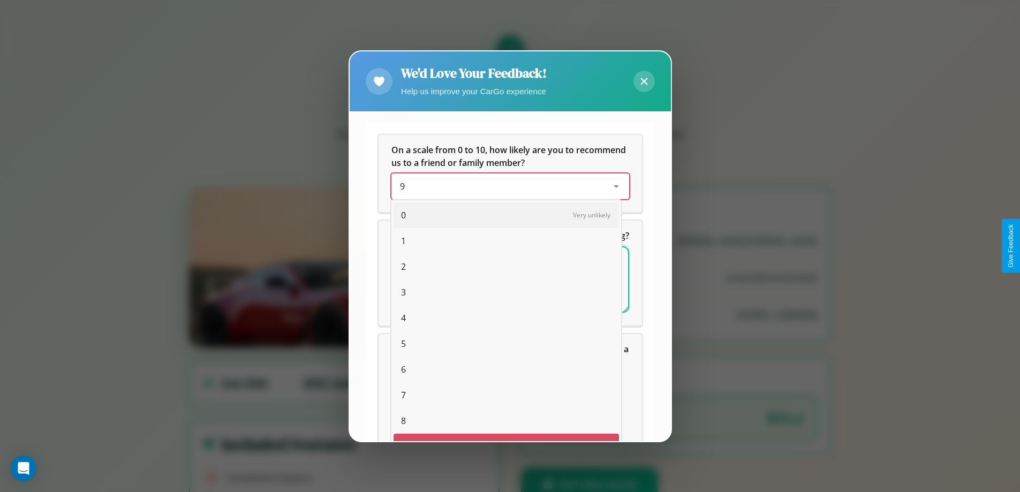
scroll to position [19, 44]
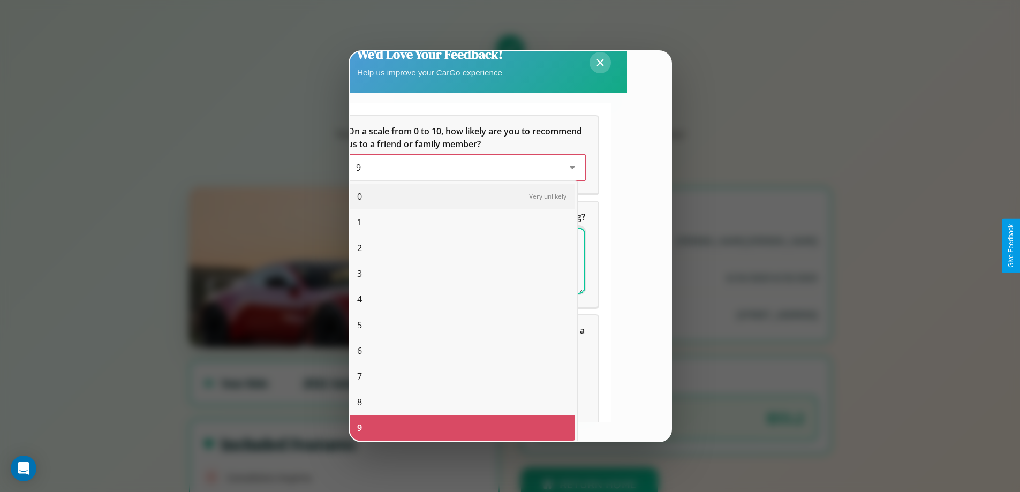
click at [359, 274] on span "3" at bounding box center [359, 273] width 5 height 13
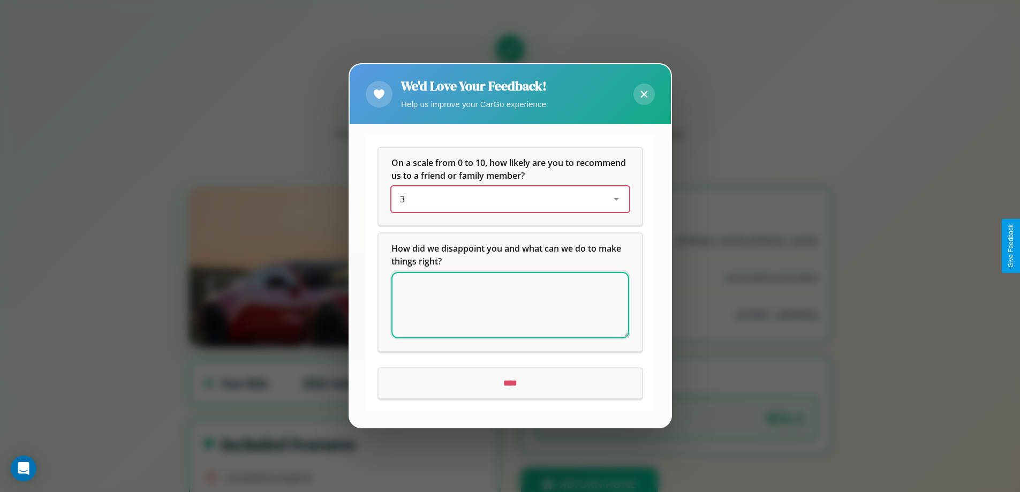
scroll to position [0, 0]
click at [644, 94] on icon at bounding box center [644, 94] width 7 height 7
